Goal: Task Accomplishment & Management: Manage account settings

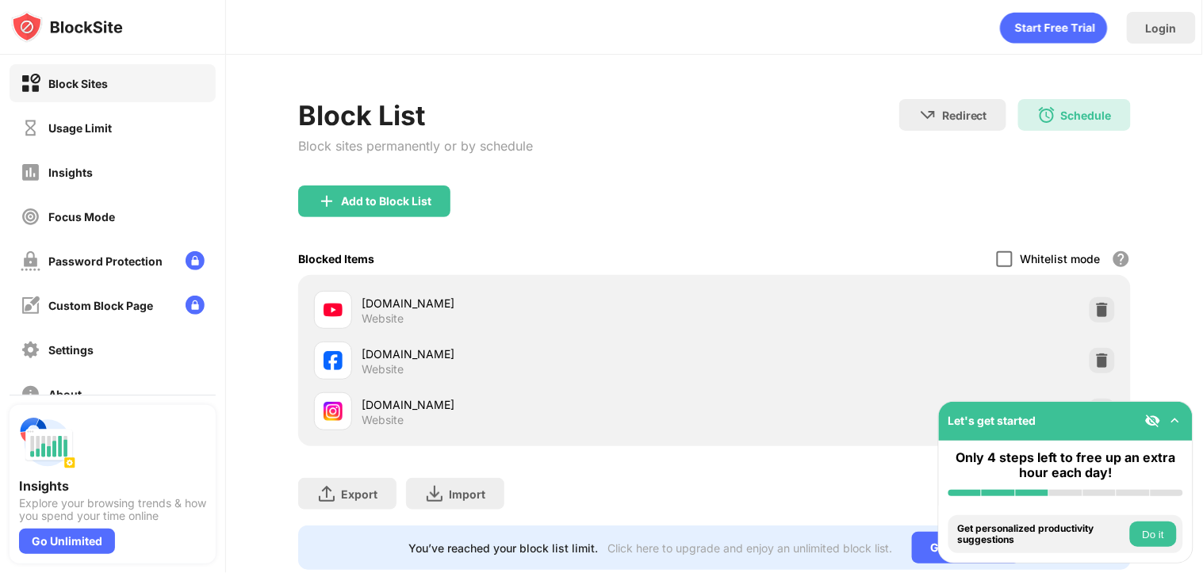
click at [997, 259] on div at bounding box center [1005, 259] width 16 height 16
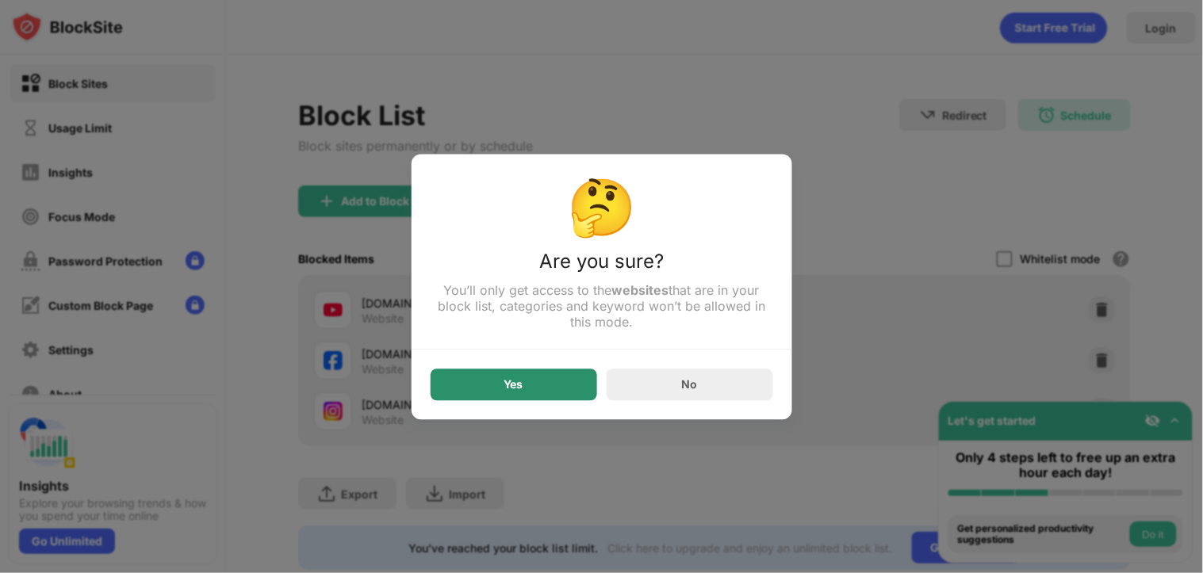
click at [568, 387] on div "Yes" at bounding box center [514, 385] width 167 height 32
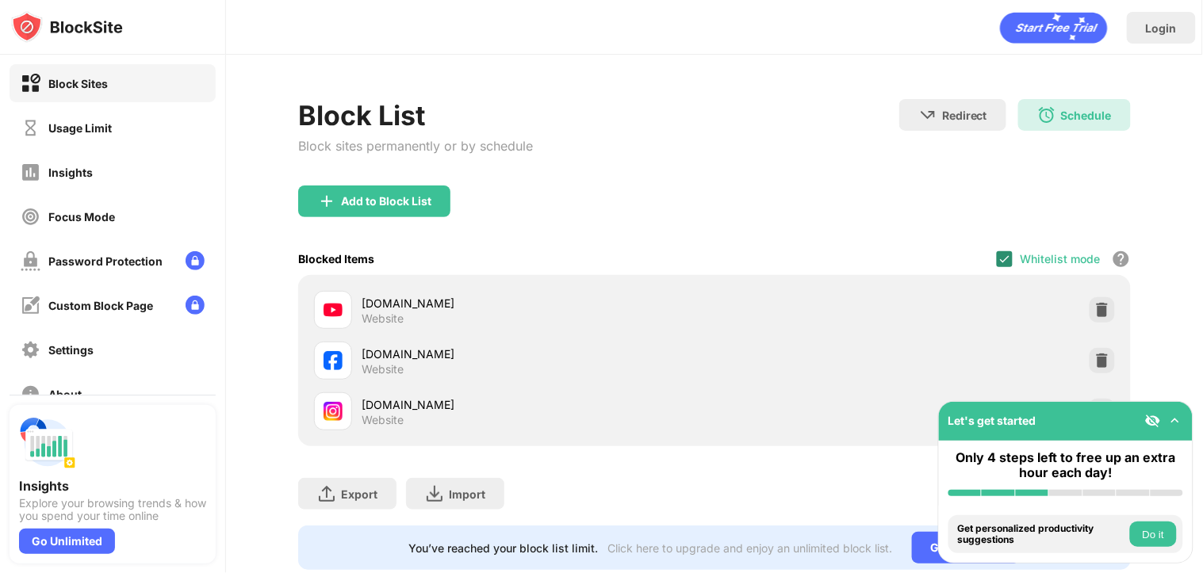
click at [999, 259] on img at bounding box center [1005, 259] width 13 height 13
click at [997, 257] on div at bounding box center [1005, 259] width 16 height 16
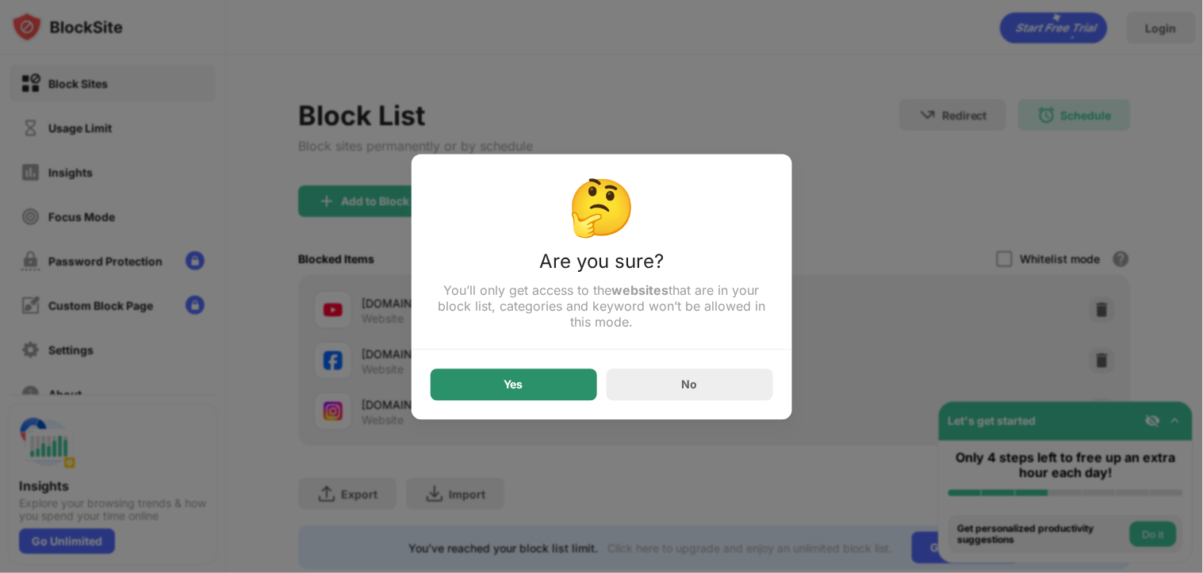
click at [542, 392] on div "Yes" at bounding box center [514, 385] width 167 height 32
